Goal: Task Accomplishment & Management: Complete application form

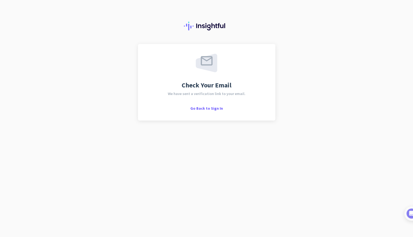
click at [413, 32] on div at bounding box center [206, 22] width 413 height 44
click at [201, 109] on span "Go Back to Sign In" at bounding box center [207, 108] width 33 height 5
click at [214, 104] on div "Check Your Email We have sent a verification link to your email. Go Back to Sig…" at bounding box center [207, 82] width 118 height 57
drag, startPoint x: 214, startPoint y: 104, endPoint x: 214, endPoint y: 108, distance: 3.8
click at [214, 108] on div "Check Your Email We have sent a verification link to your email. Go Back to Sig…" at bounding box center [207, 82] width 118 height 57
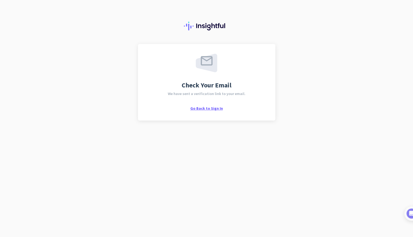
click at [214, 108] on span "Go Back to Sign In" at bounding box center [207, 108] width 33 height 5
